Goal: Find specific page/section: Find specific page/section

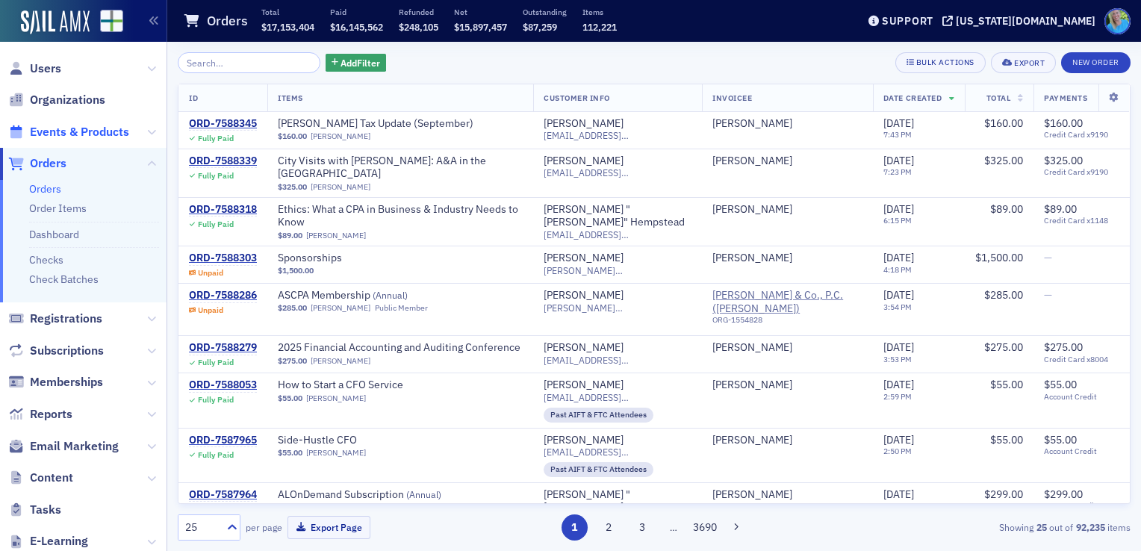
click at [97, 126] on span "Events & Products" at bounding box center [79, 132] width 99 height 16
click at [238, 68] on input "search" at bounding box center [249, 62] width 143 height 21
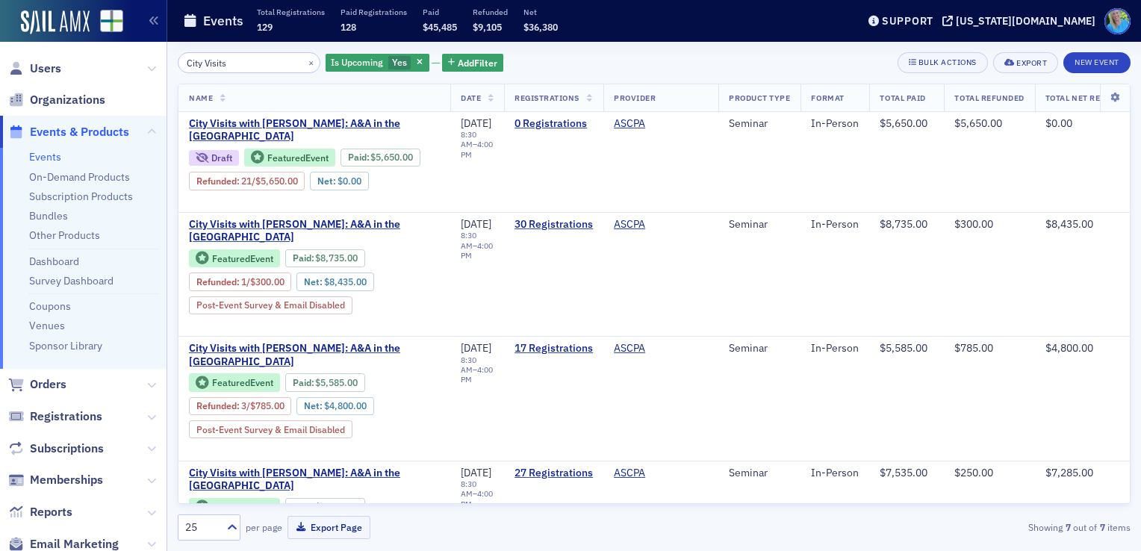
type input "City Visits"
click at [56, 64] on span "Users" at bounding box center [45, 69] width 31 height 16
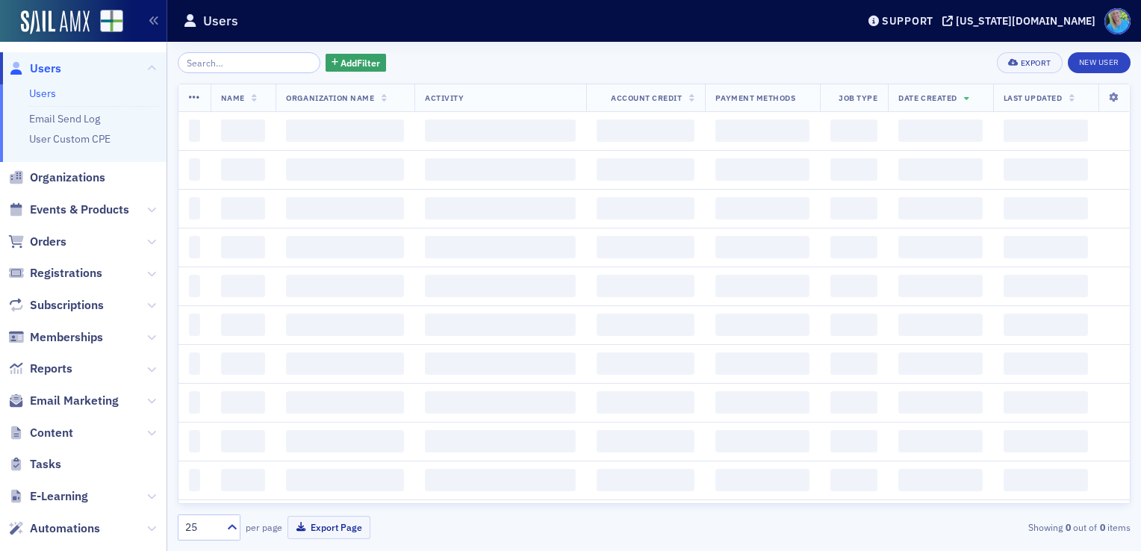
click at [288, 61] on input "search" at bounding box center [249, 62] width 143 height 21
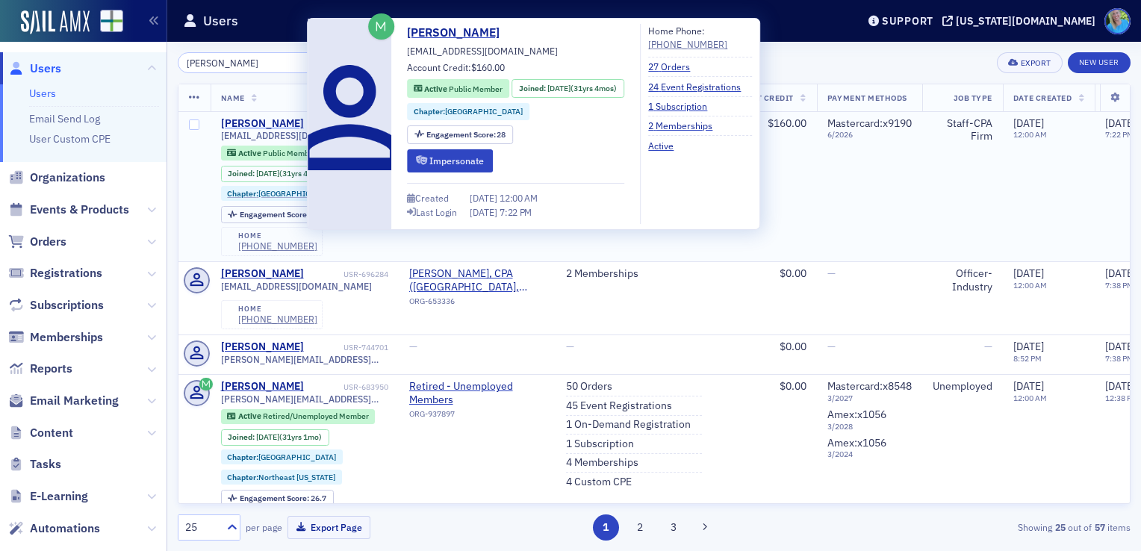
type input "[PERSON_NAME]"
click at [295, 123] on div "[PERSON_NAME]" at bounding box center [262, 123] width 83 height 13
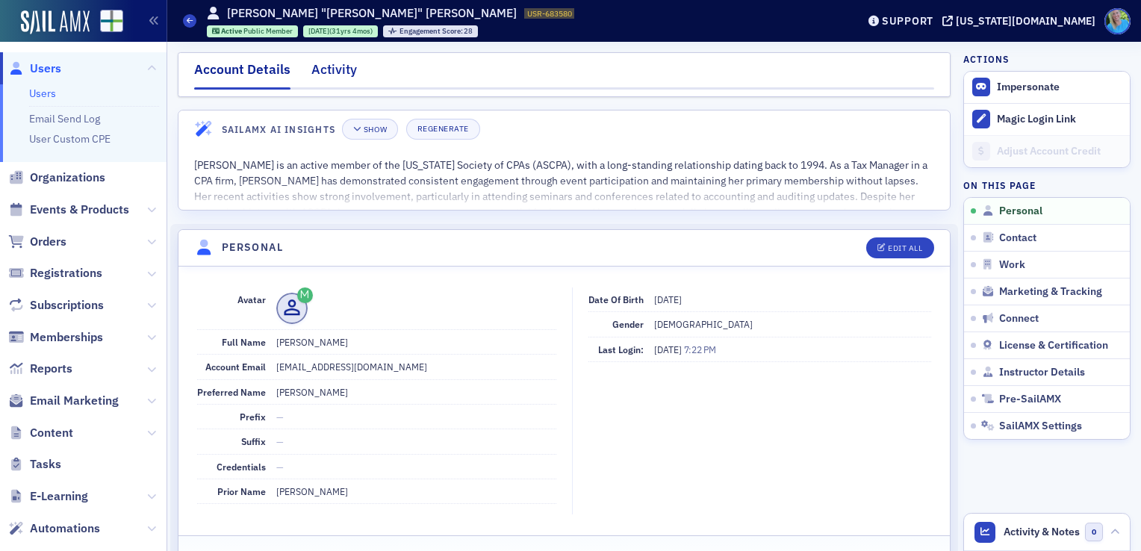
click at [335, 78] on div "Activity" at bounding box center [335, 74] width 46 height 28
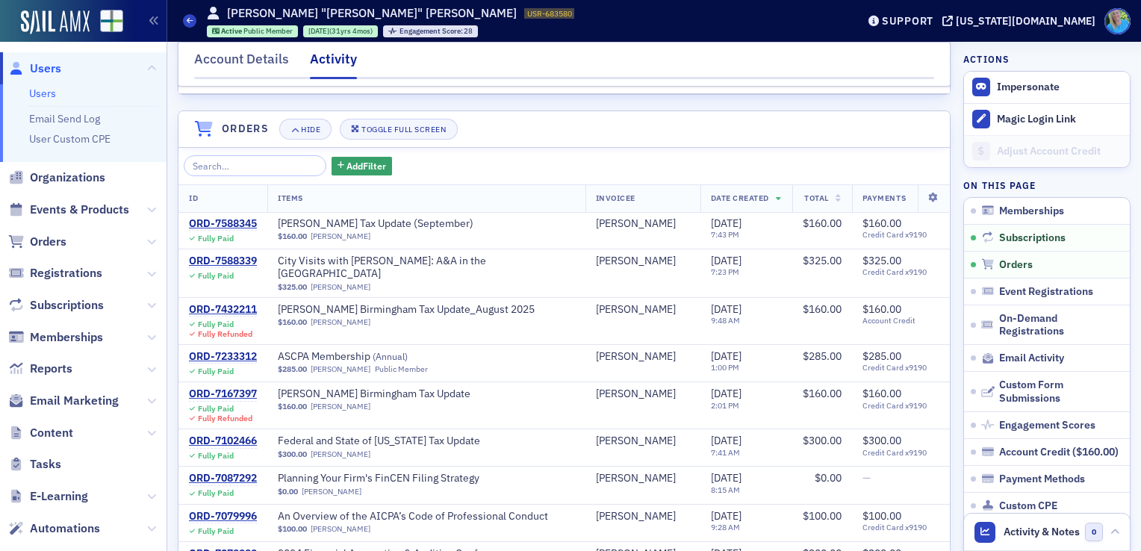
scroll to position [448, 0]
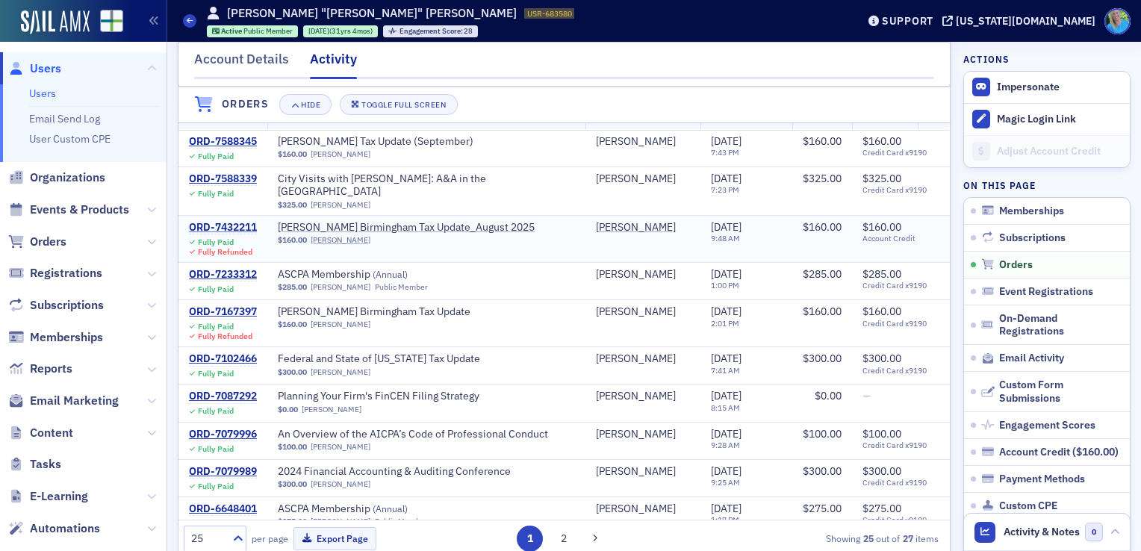
click at [226, 223] on div "ORD-7432211" at bounding box center [223, 227] width 68 height 13
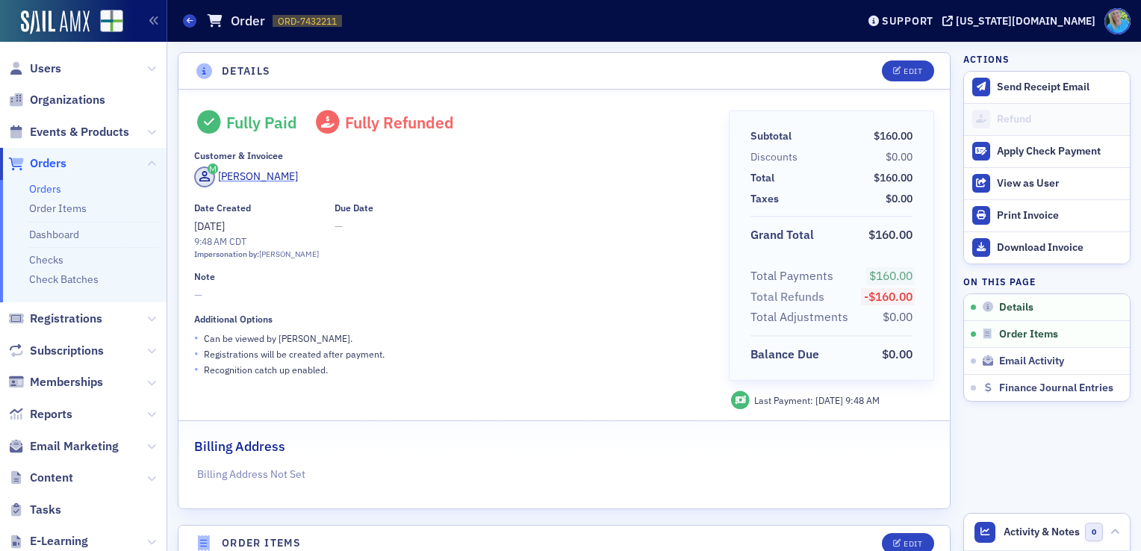
click at [233, 182] on div "[PERSON_NAME]" at bounding box center [258, 177] width 80 height 16
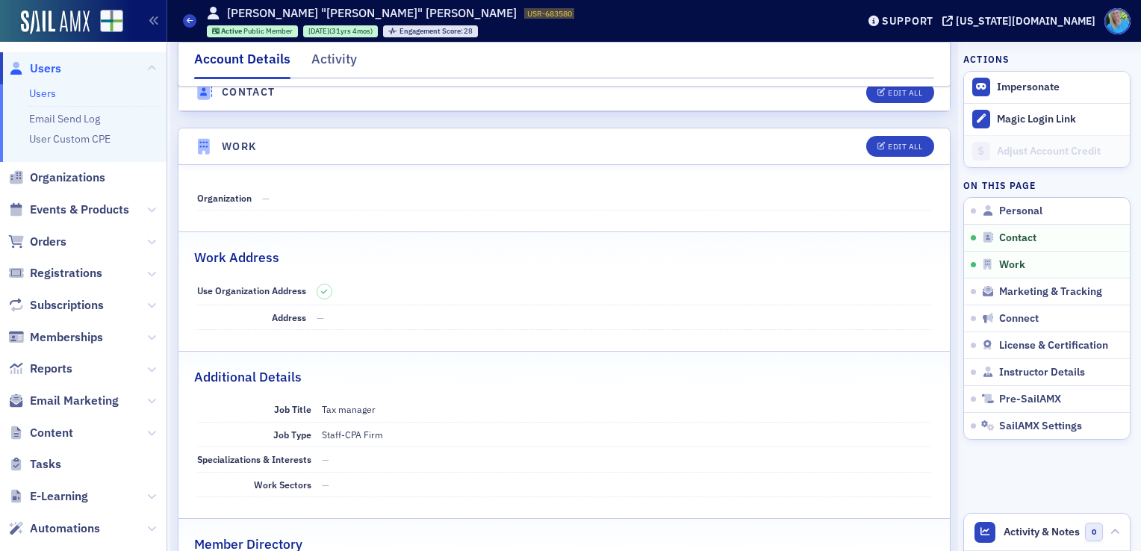
scroll to position [896, 0]
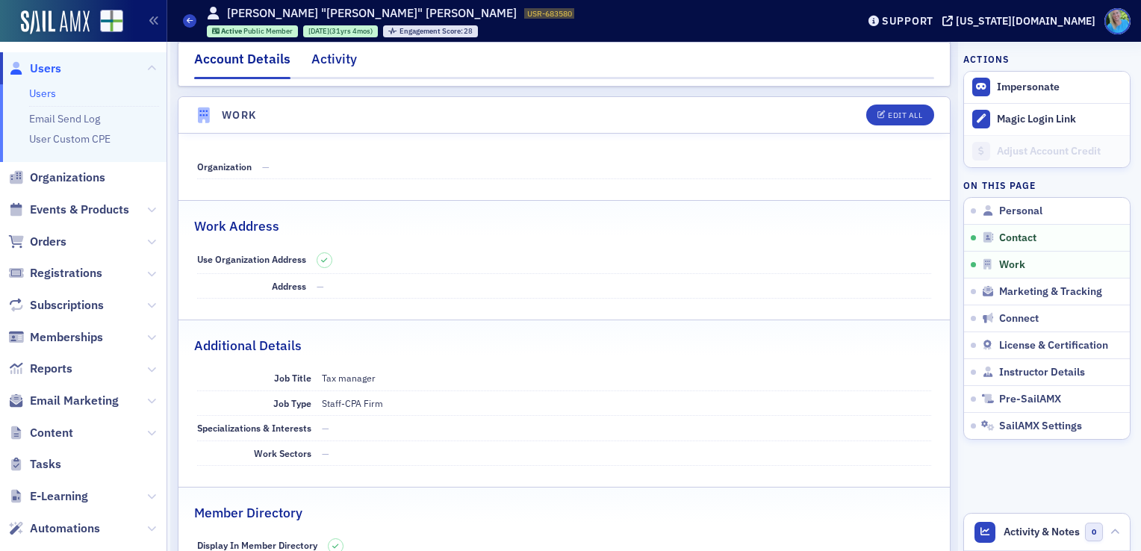
click at [344, 55] on div "Activity" at bounding box center [335, 63] width 46 height 28
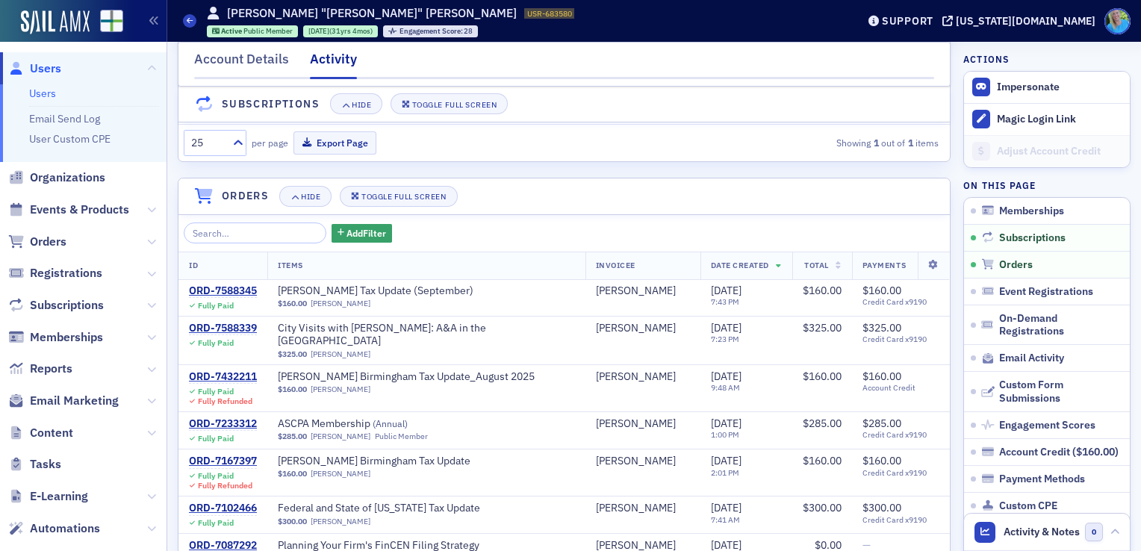
scroll to position [224, 0]
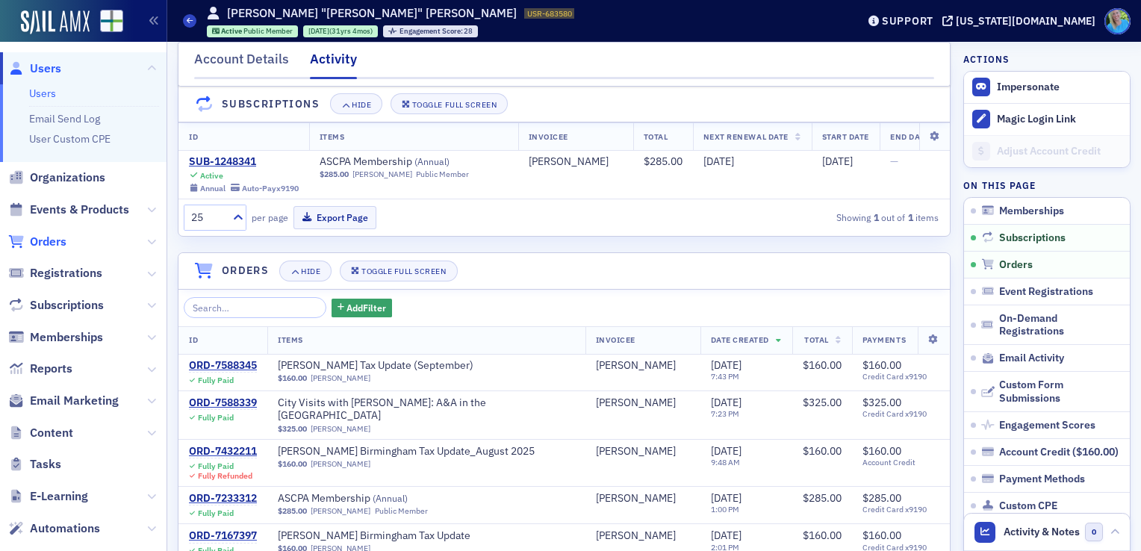
click at [58, 244] on span "Orders" at bounding box center [48, 242] width 37 height 16
